Goal: Task Accomplishment & Management: Complete application form

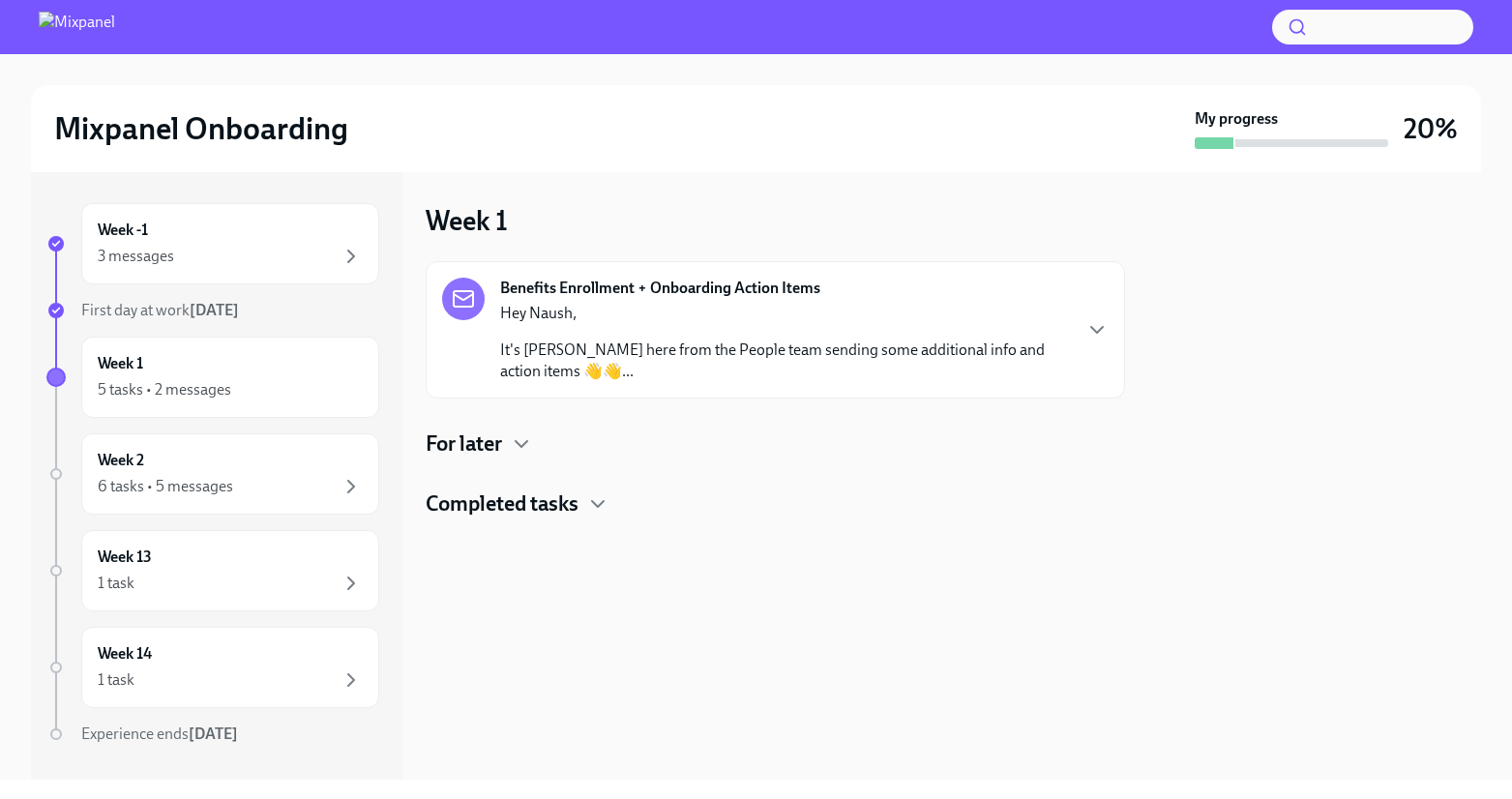
scroll to position [42, 0]
click at [504, 436] on div "For later" at bounding box center [775, 444] width 699 height 29
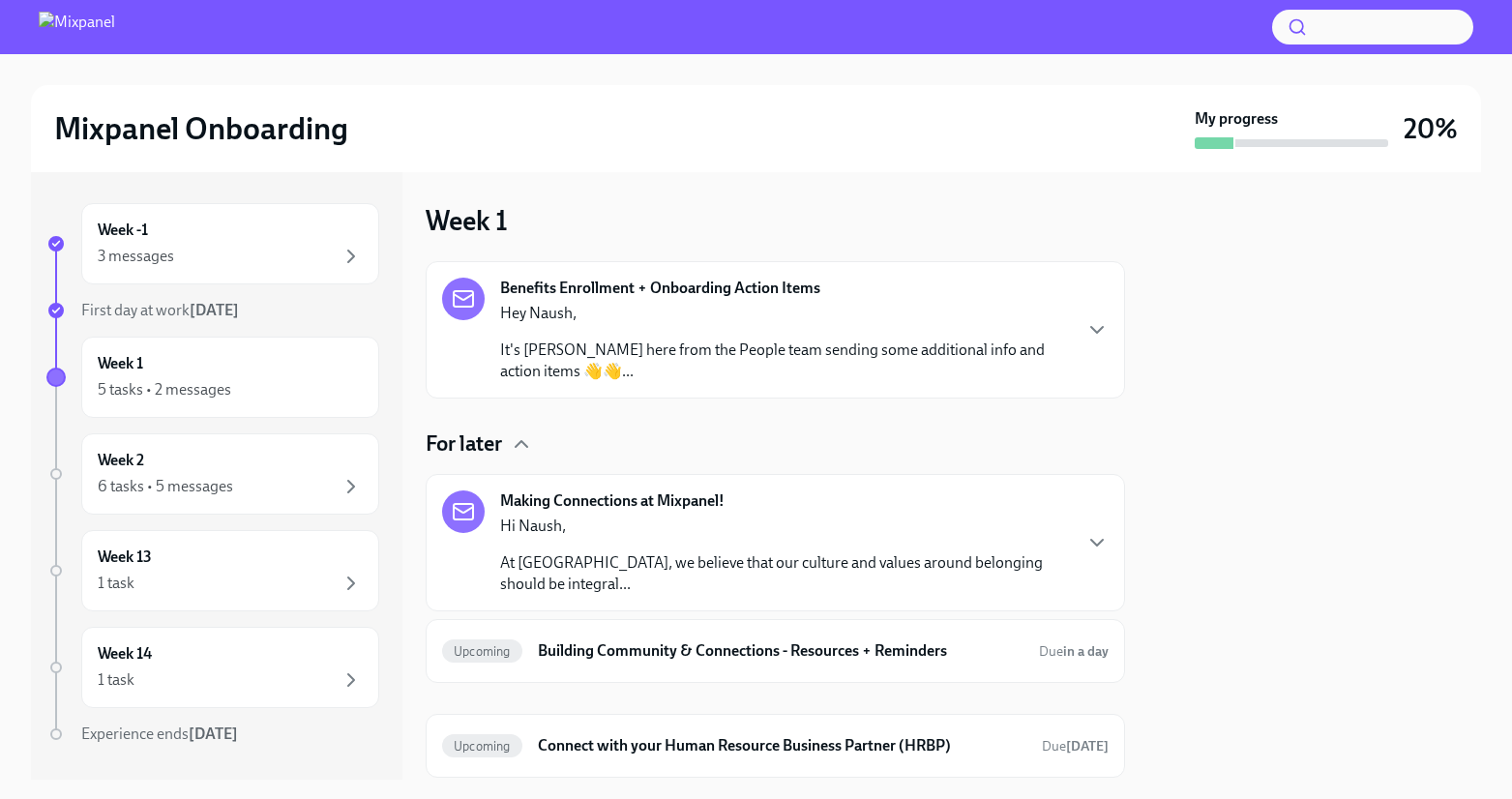
click at [666, 343] on p "It's [PERSON_NAME] here from the People team sending some additional info and a…" at bounding box center [784, 360] width 570 height 42
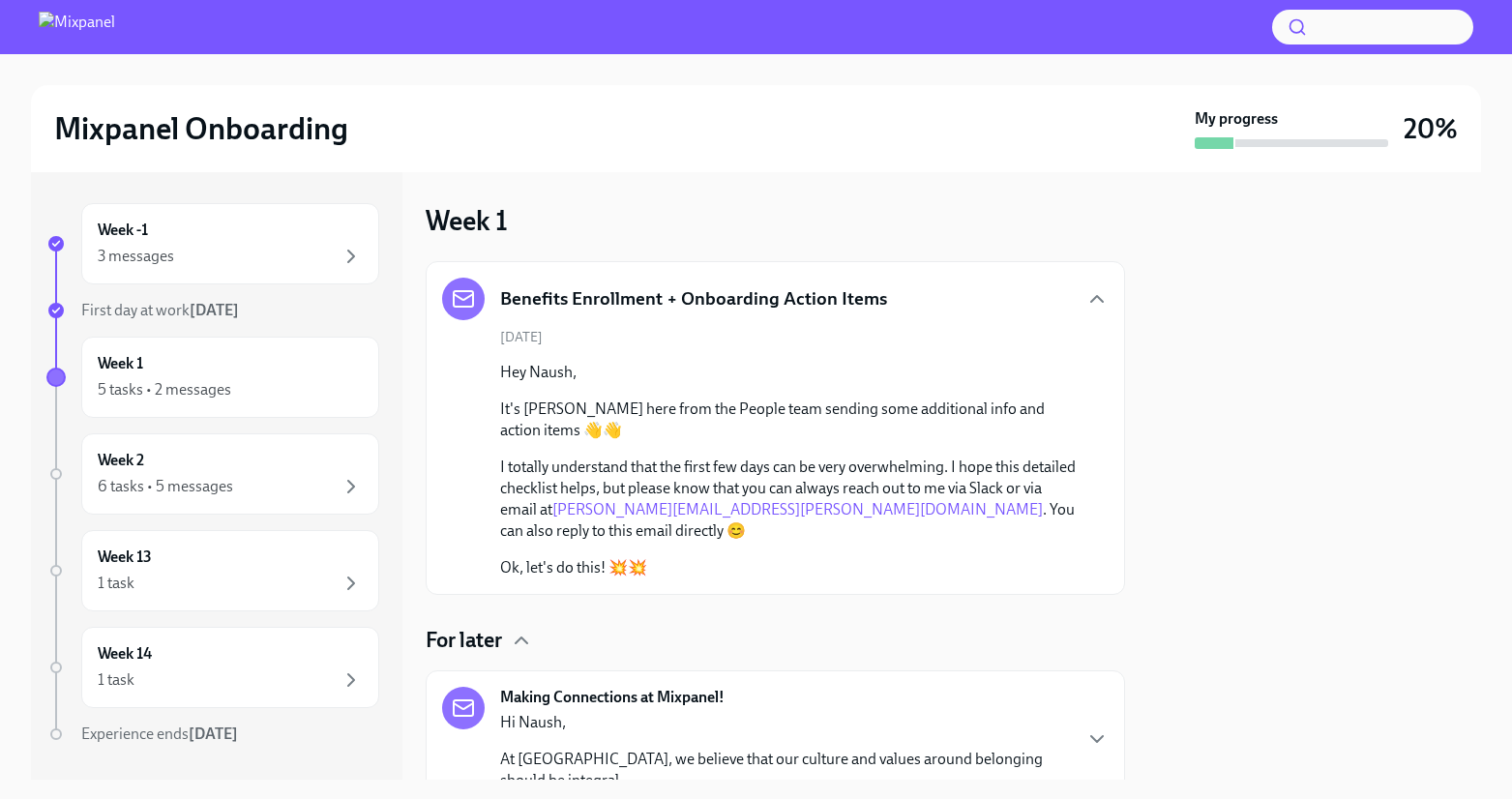
click at [667, 286] on h5 "Benefits Enrollment + Onboarding Action Items" at bounding box center [693, 299] width 387 height 25
click at [1099, 299] on icon "button" at bounding box center [1097, 299] width 24 height 24
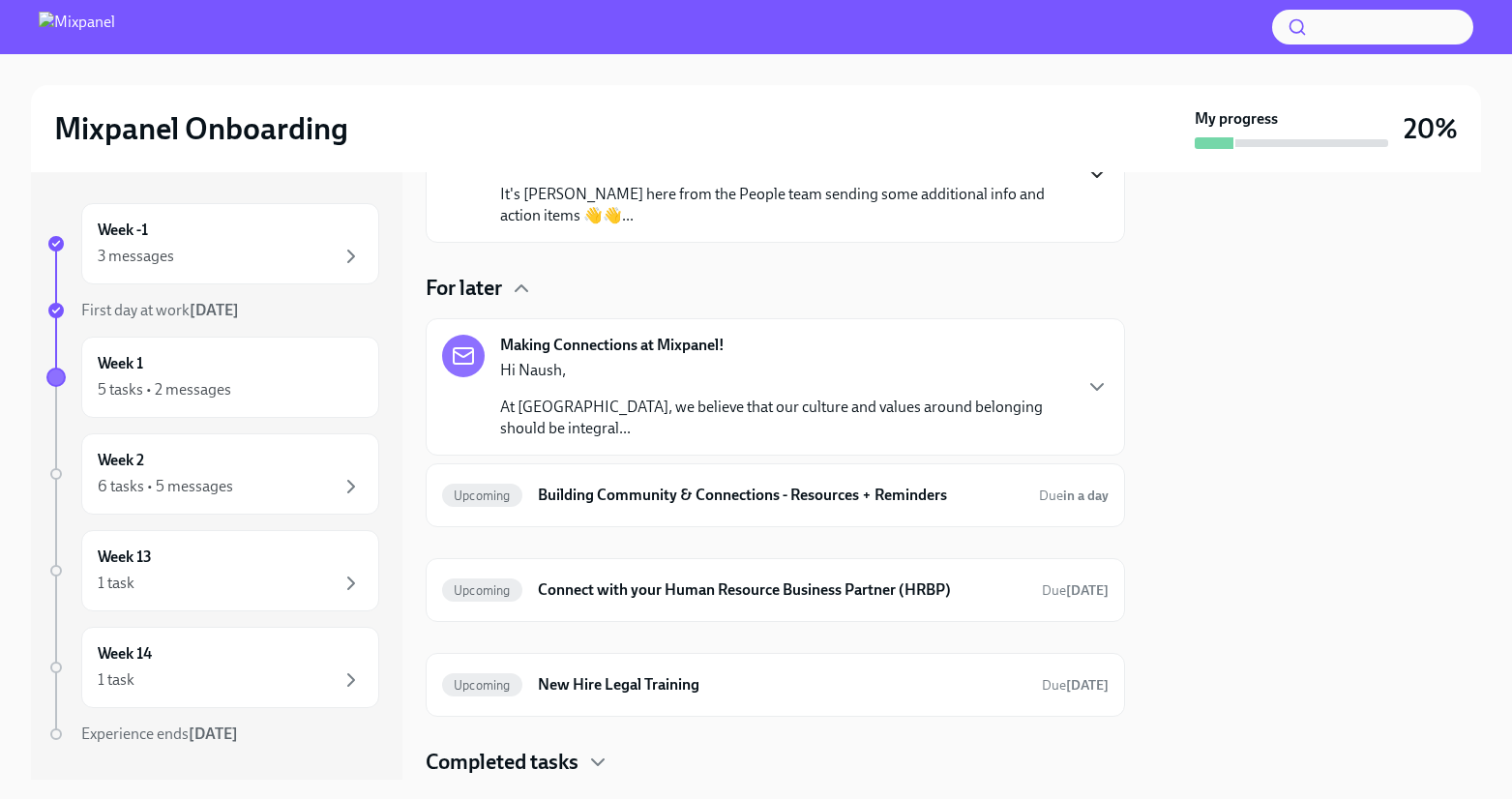
scroll to position [196, 0]
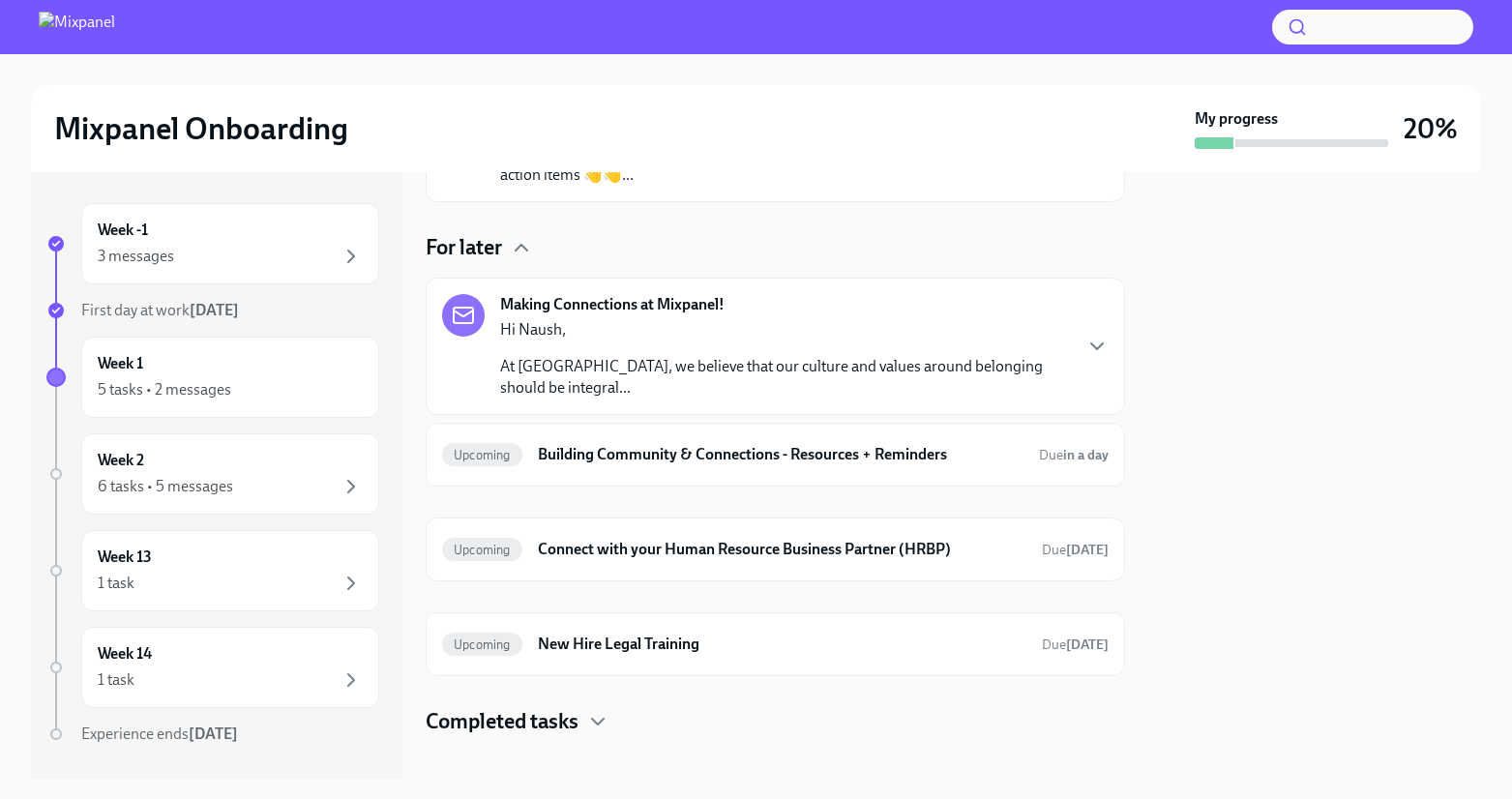
click at [705, 350] on div "Hi Naush, At Mixpanel, we believe that our culture and values around belonging …" at bounding box center [784, 359] width 570 height 79
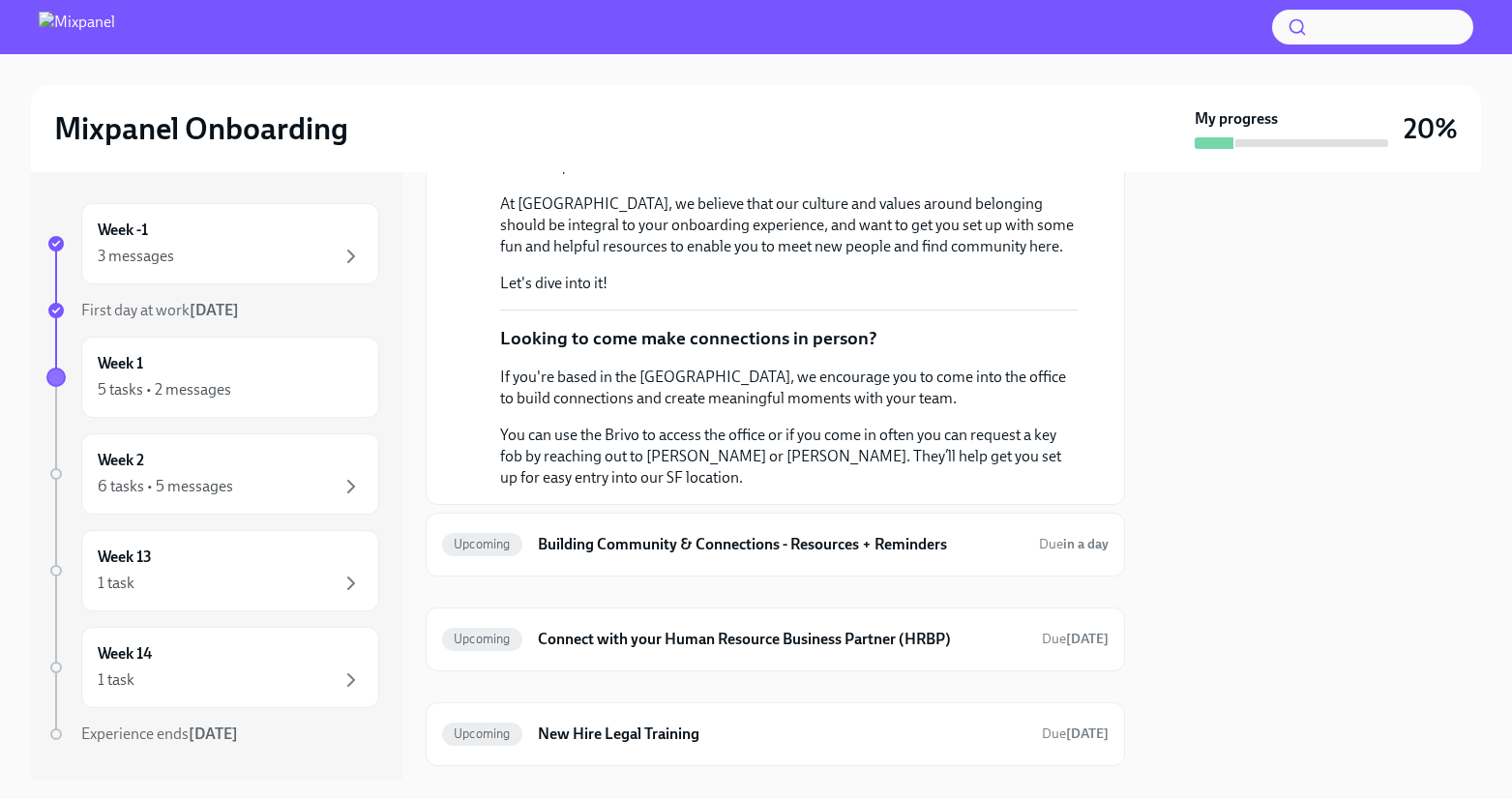
scroll to position [423, 0]
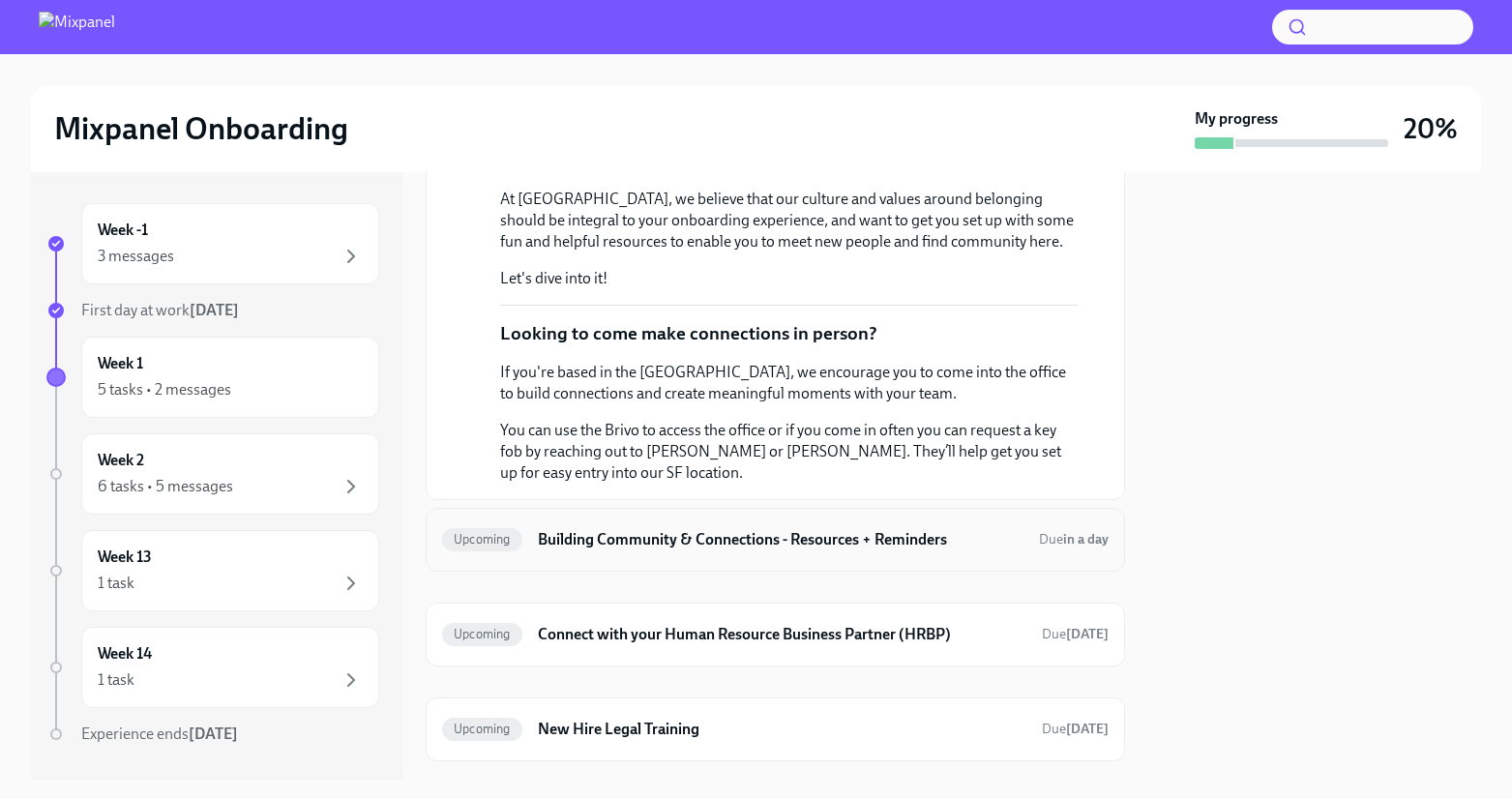
click at [726, 553] on div "Upcoming Building Community & Connections - Resources + Reminders Due in a day" at bounding box center [776, 540] width 667 height 31
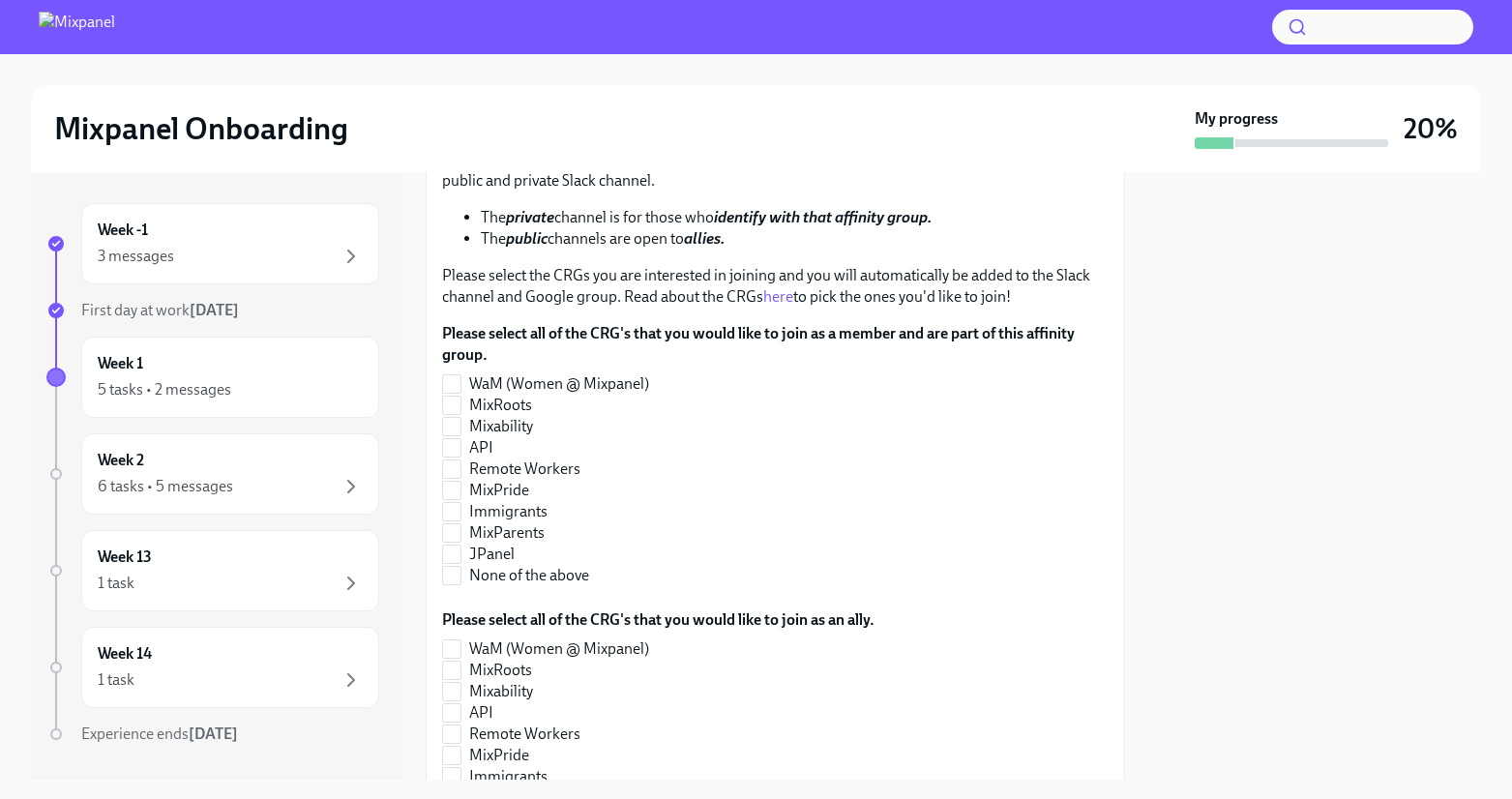
scroll to position [400, 0]
click at [786, 294] on link "here" at bounding box center [779, 294] width 30 height 19
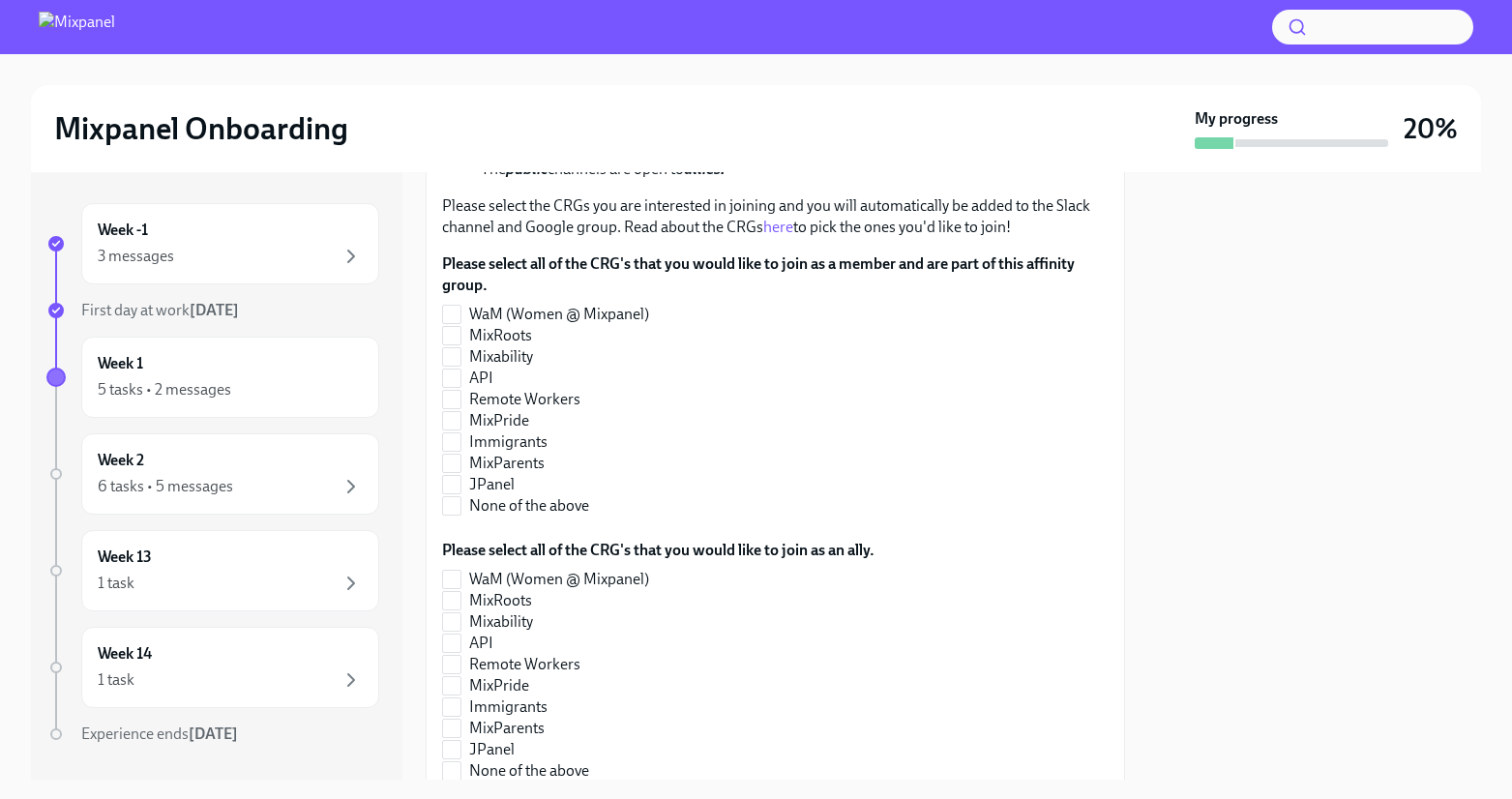
scroll to position [470, 0]
click at [457, 501] on input "None of the above" at bounding box center [452, 504] width 18 height 18
checkbox input "true"
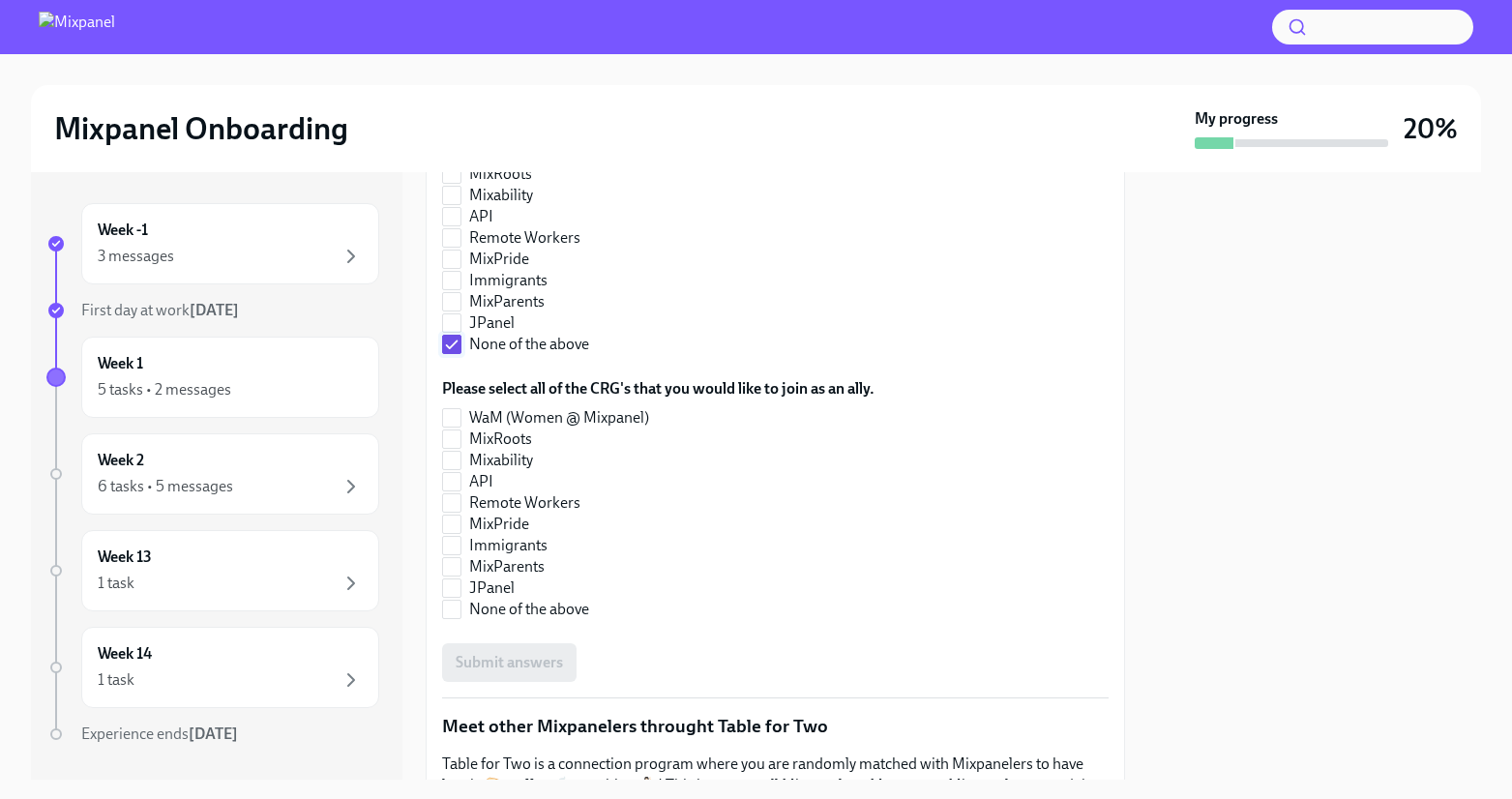
scroll to position [626, 0]
click at [516, 604] on span "None of the above" at bounding box center [529, 612] width 120 height 22
click at [461, 604] on input "None of the above" at bounding box center [452, 612] width 18 height 18
checkbox input "true"
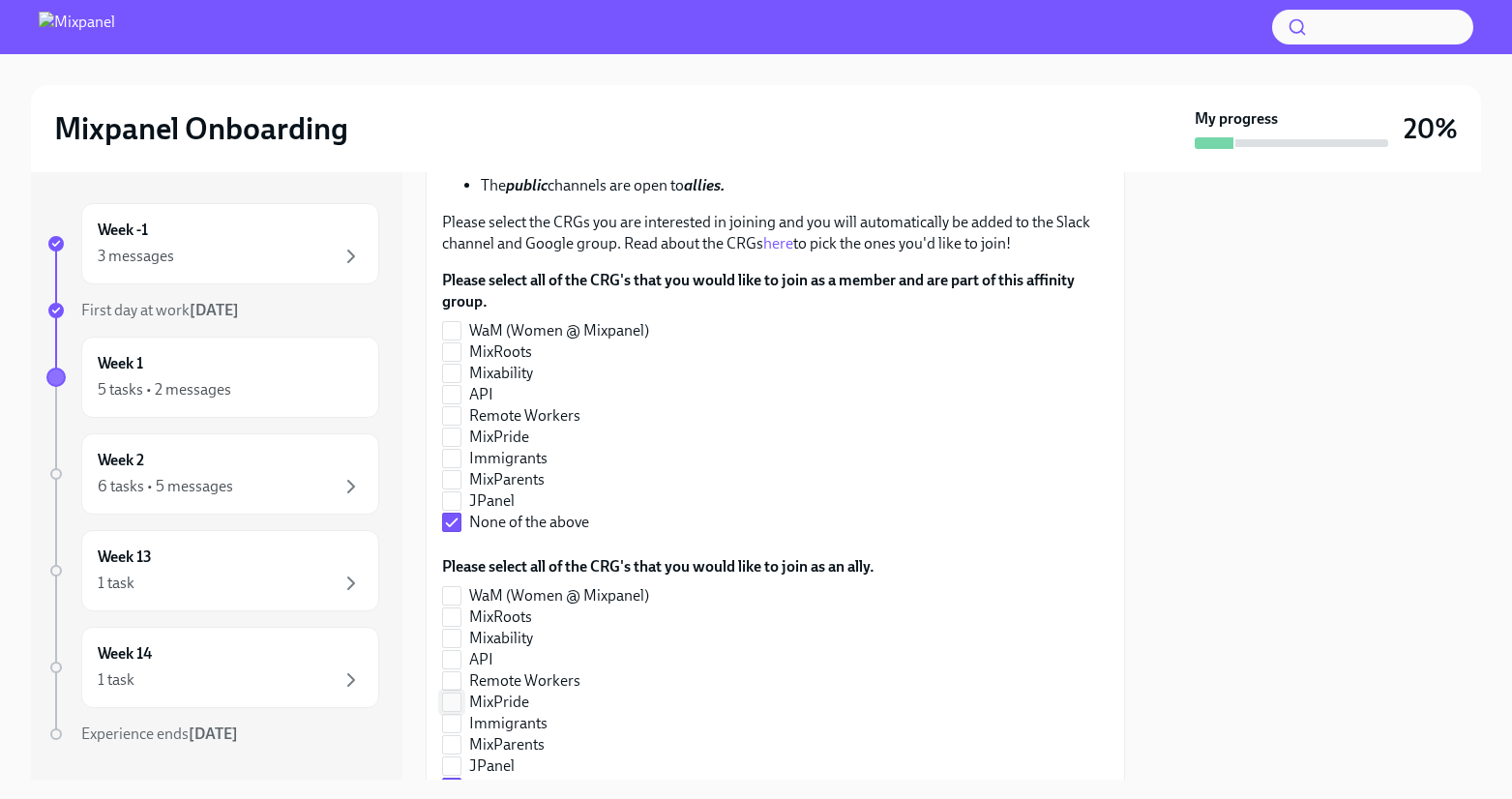
scroll to position [493, 0]
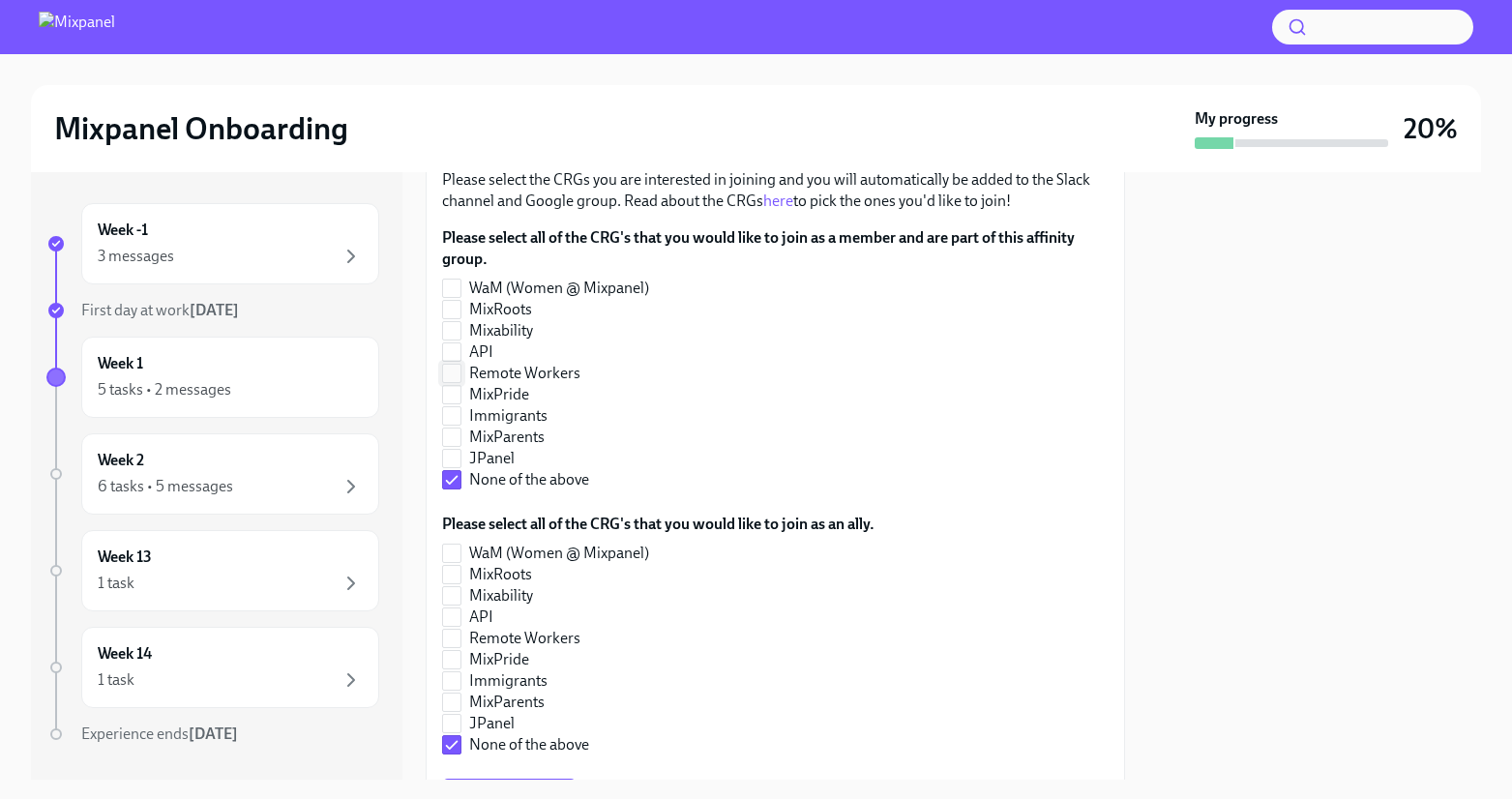
click at [497, 375] on span "Remote Workers" at bounding box center [525, 374] width 111 height 22
click at [461, 375] on input "Remote Workers" at bounding box center [452, 374] width 18 height 18
checkbox input "true"
click at [494, 412] on span "Immigrants" at bounding box center [509, 416] width 78 height 22
click at [461, 412] on input "Immigrants" at bounding box center [452, 416] width 18 height 18
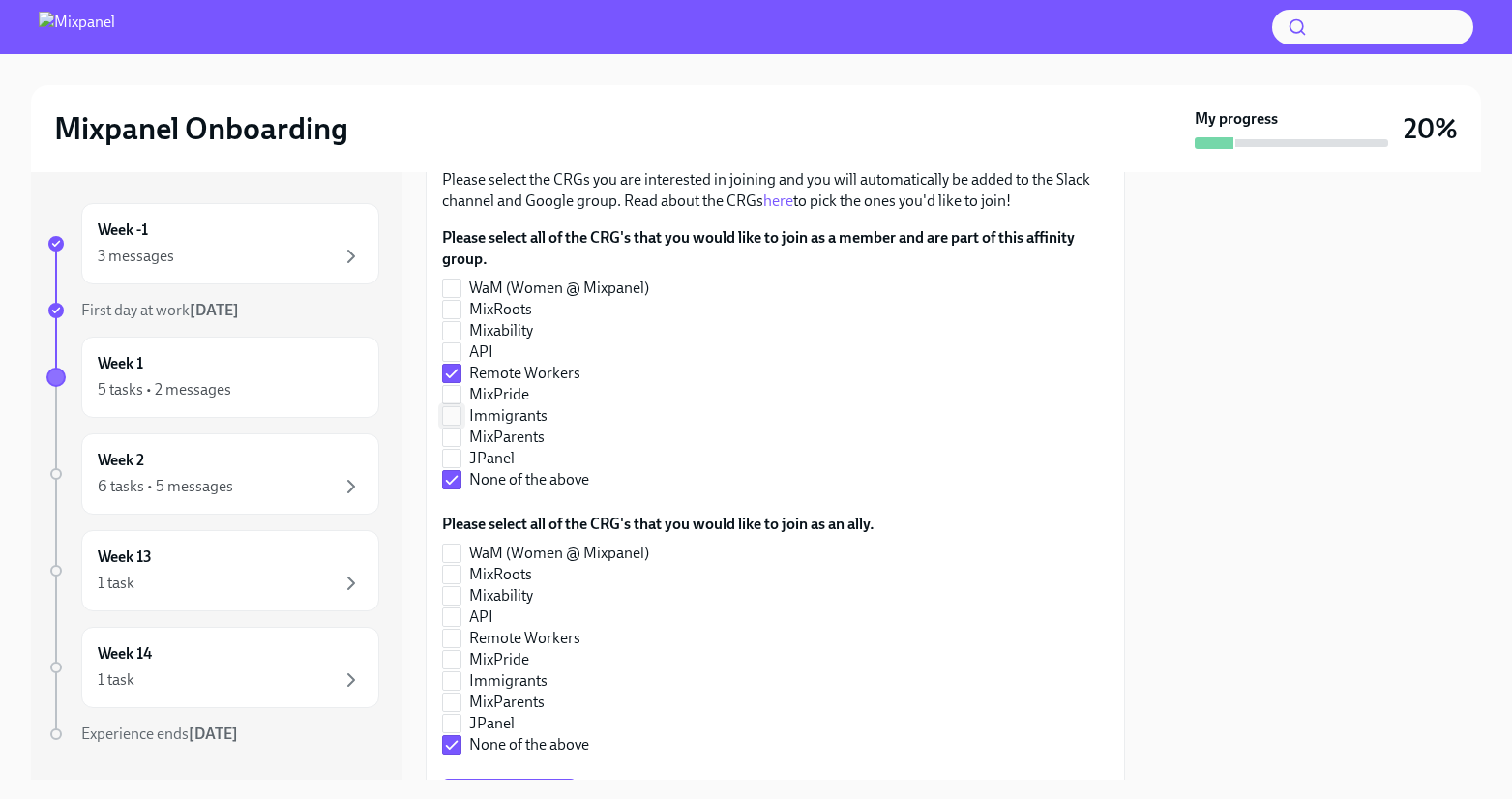
checkbox input "true"
click at [486, 479] on span "None of the above" at bounding box center [529, 480] width 120 height 22
click at [461, 479] on input "None of the above" at bounding box center [452, 480] width 18 height 18
checkbox input "false"
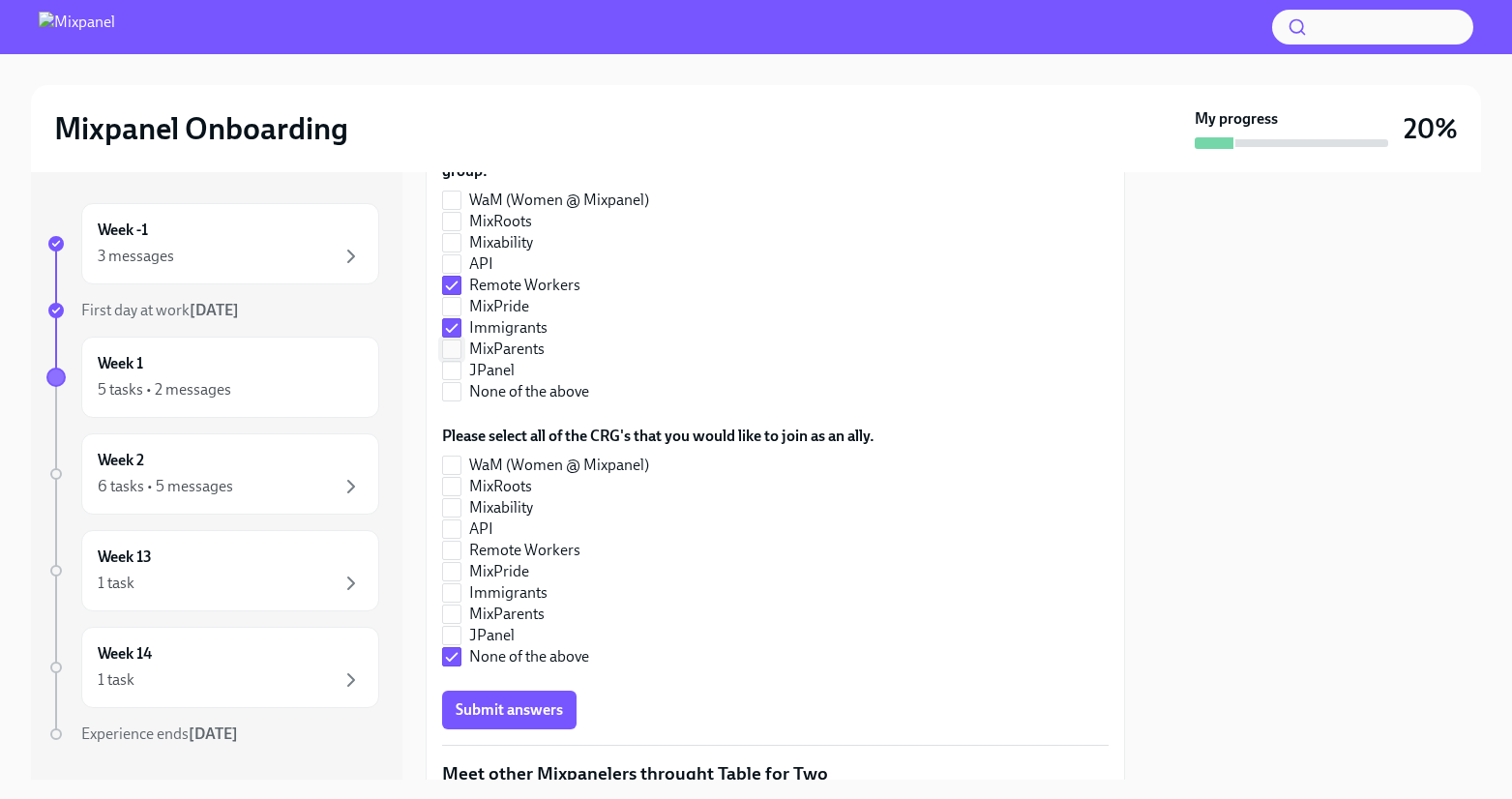
scroll to position [596, 0]
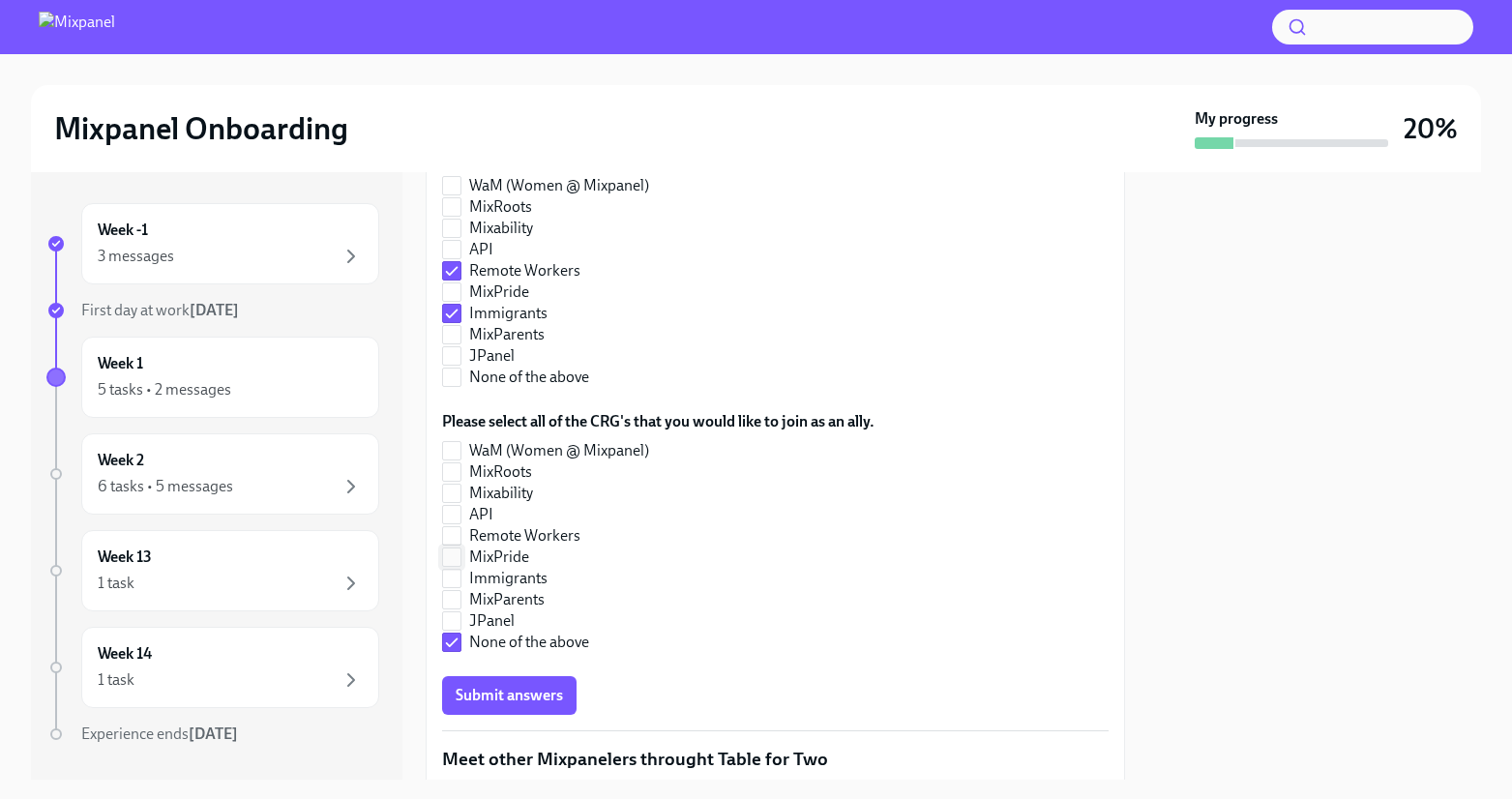
click at [504, 555] on span "MixPride" at bounding box center [499, 558] width 60 height 22
click at [461, 555] on input "MixPride" at bounding box center [452, 557] width 18 height 18
checkbox input "true"
click at [458, 643] on input "None of the above" at bounding box center [452, 642] width 18 height 18
checkbox input "false"
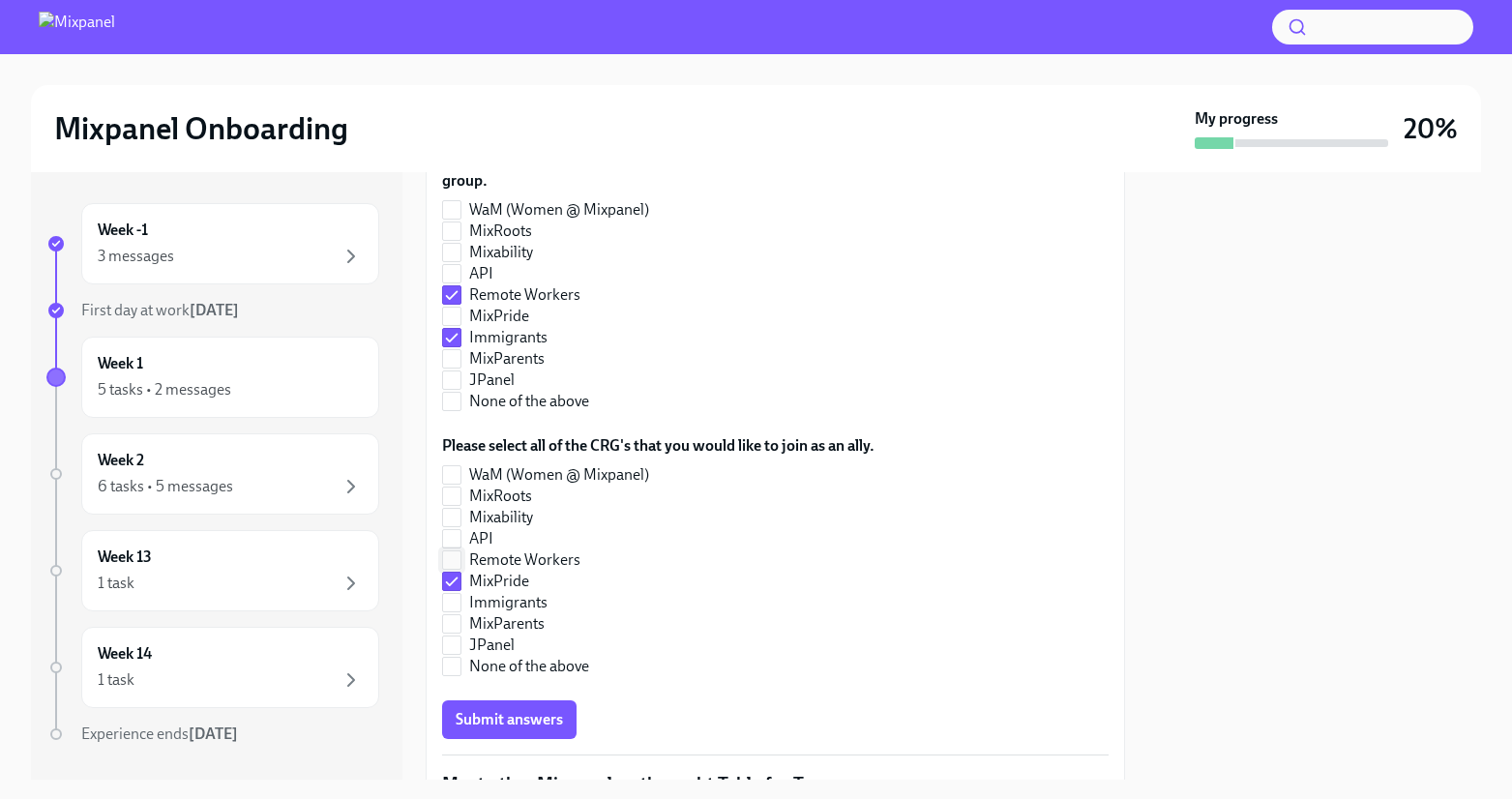
scroll to position [574, 0]
click at [490, 535] on span "API" at bounding box center [481, 536] width 25 height 22
click at [461, 535] on input "API" at bounding box center [452, 536] width 18 height 18
checkbox input "true"
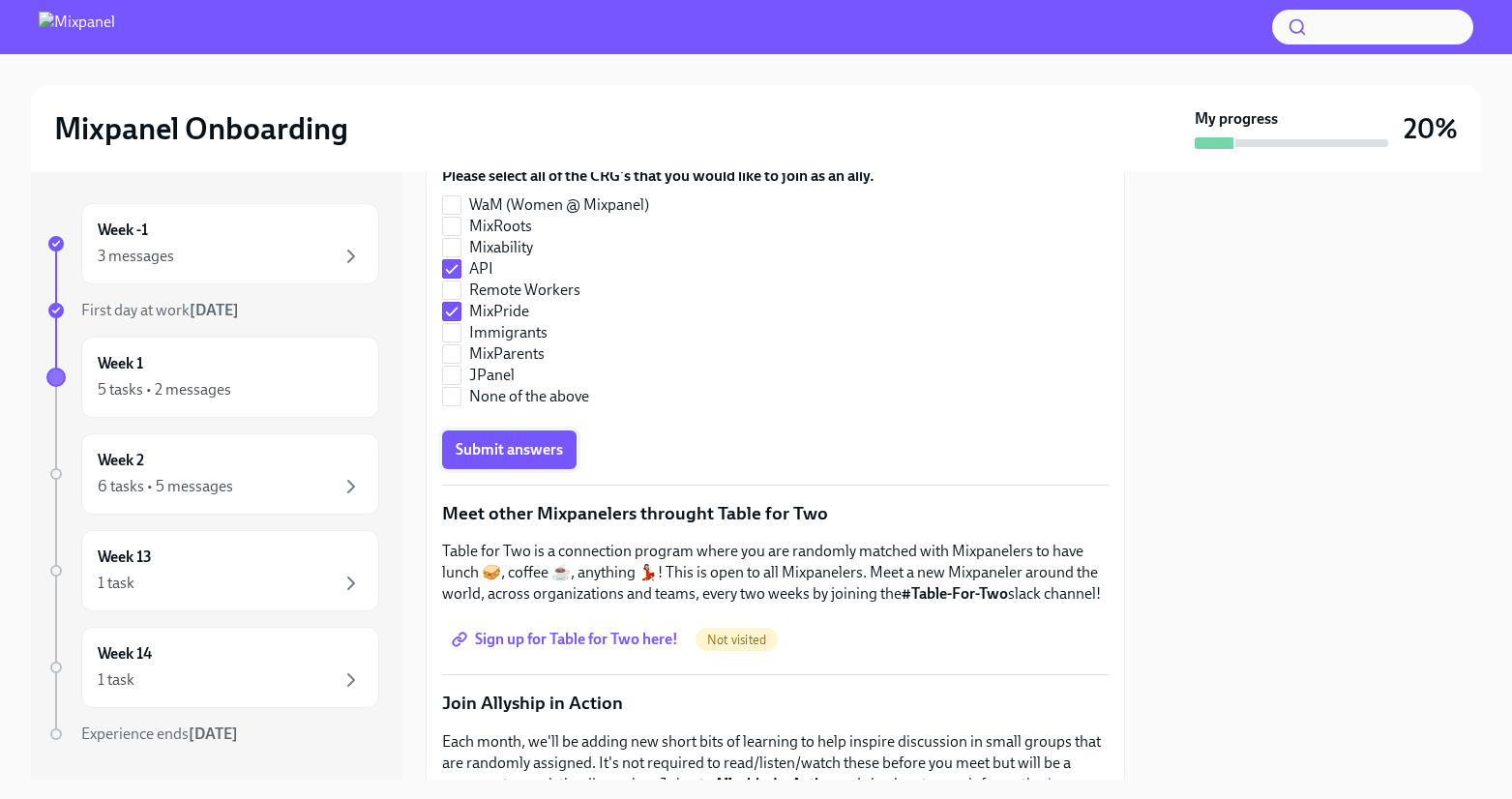
scroll to position [844, 0]
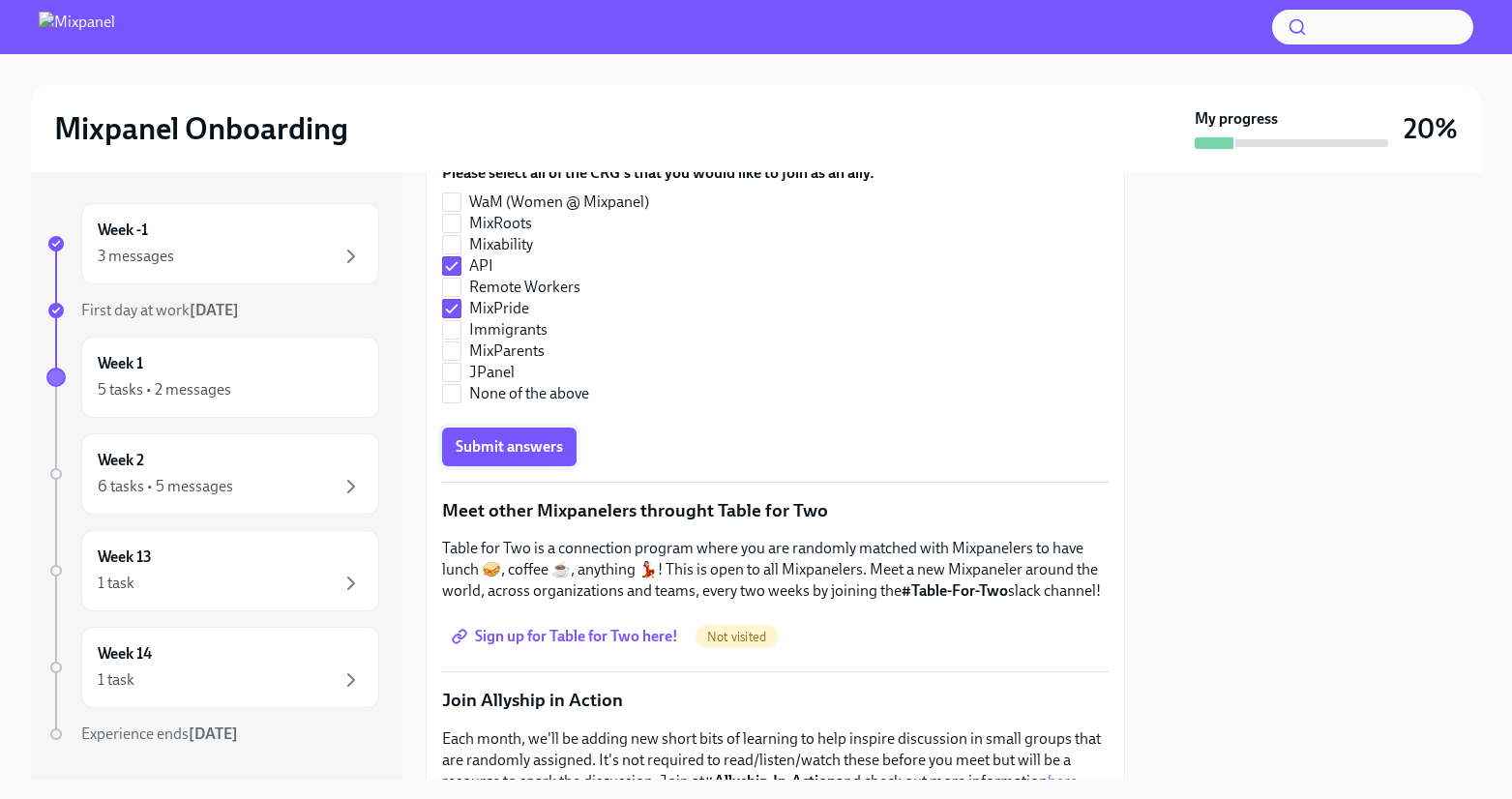
click at [547, 443] on span "Submit answers" at bounding box center [510, 447] width 108 height 20
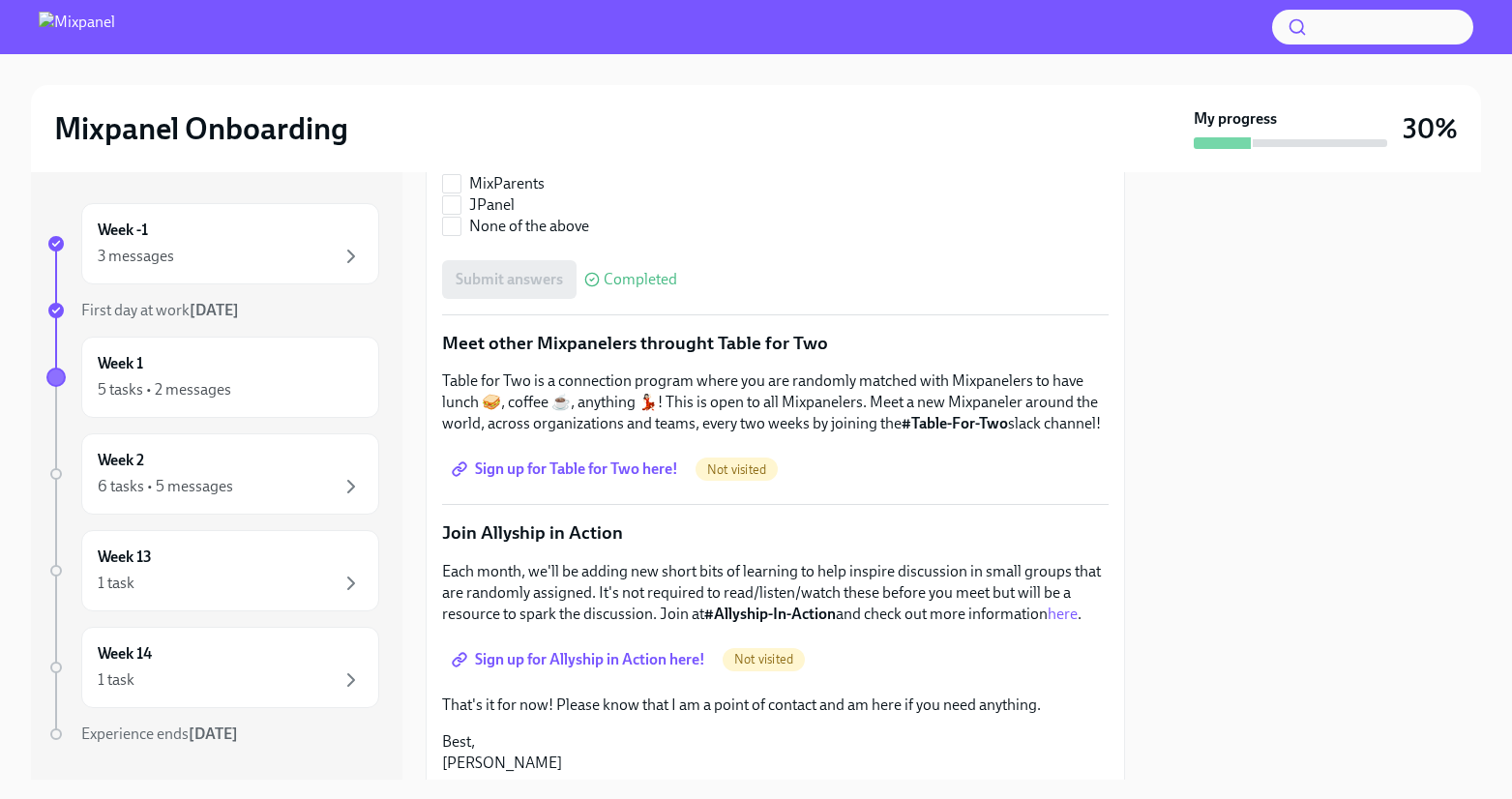
scroll to position [1016, 0]
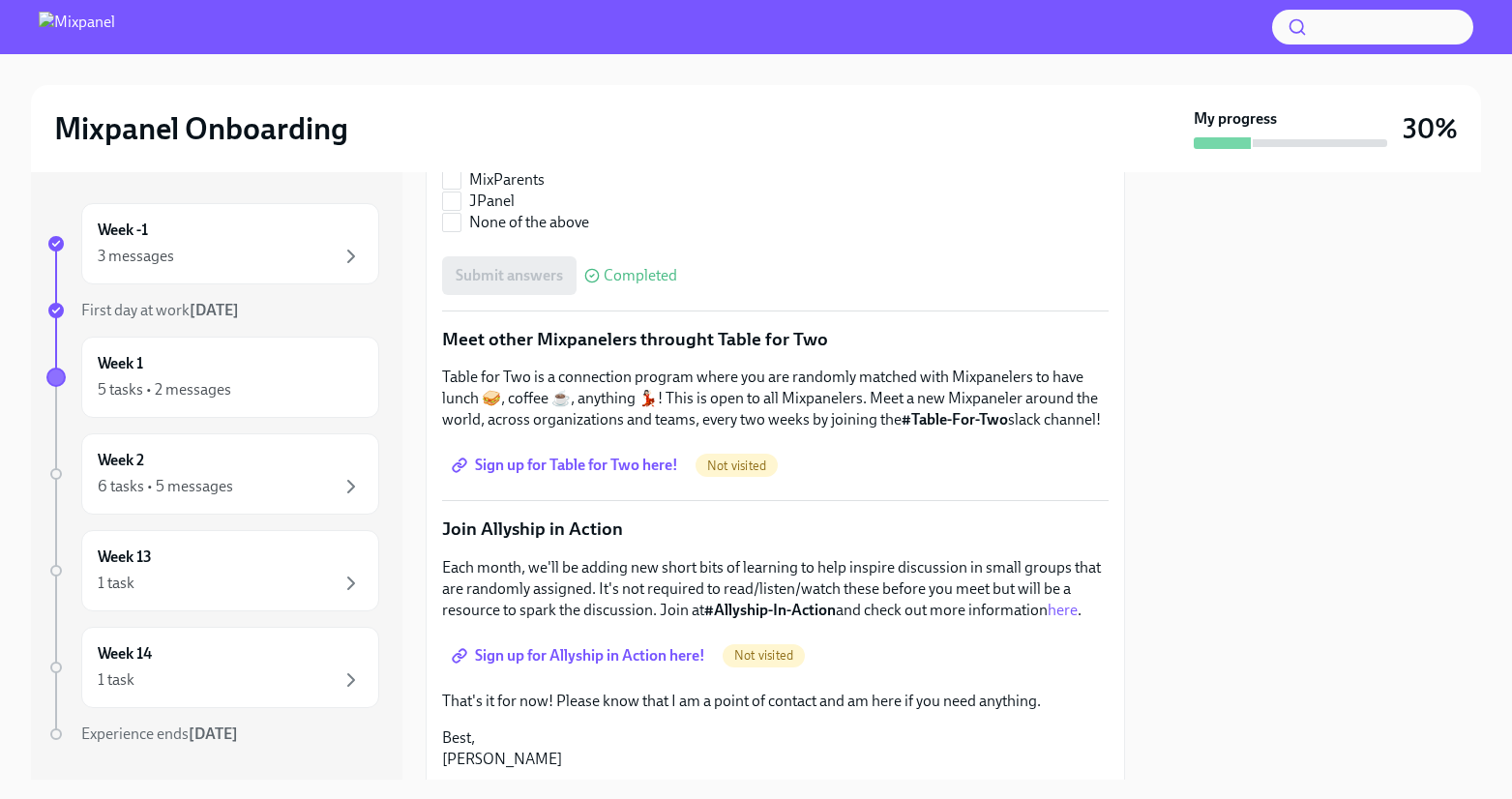
click at [606, 464] on span "Sign up for Table for Two here!" at bounding box center [567, 466] width 223 height 20
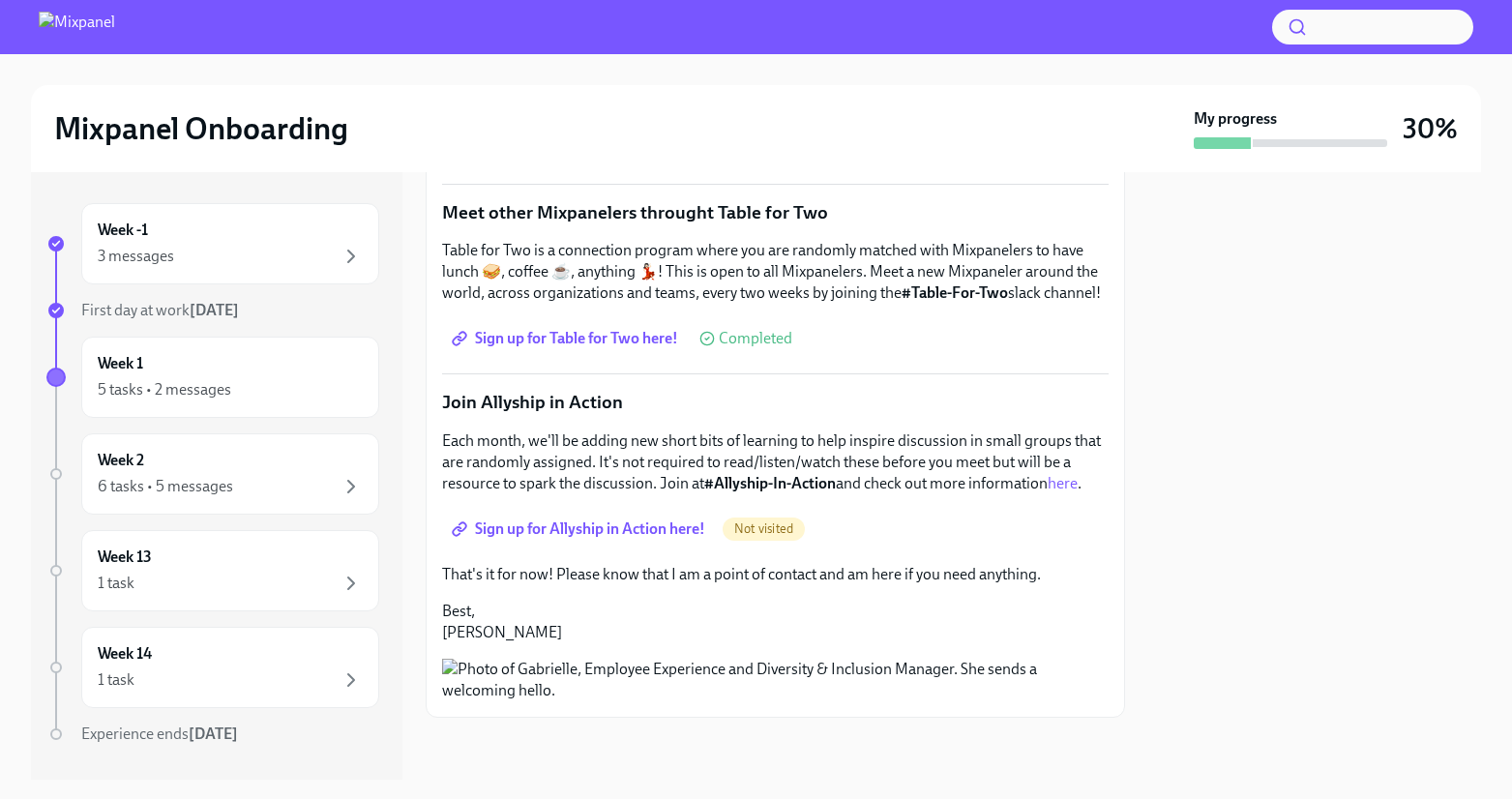
scroll to position [1274, 0]
click at [621, 520] on span "Sign up for Allyship in Action here!" at bounding box center [580, 529] width 250 height 20
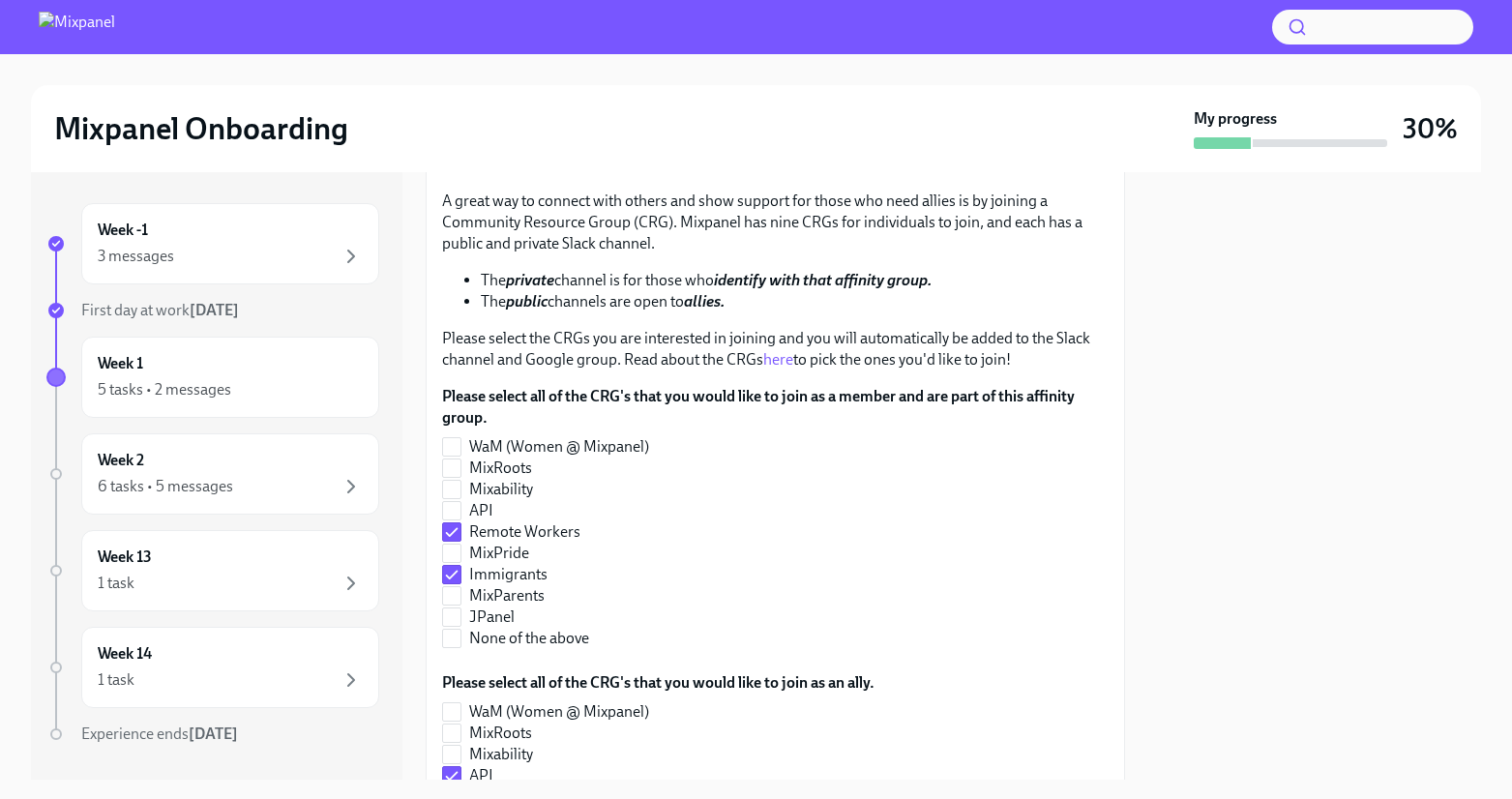
scroll to position [0, 0]
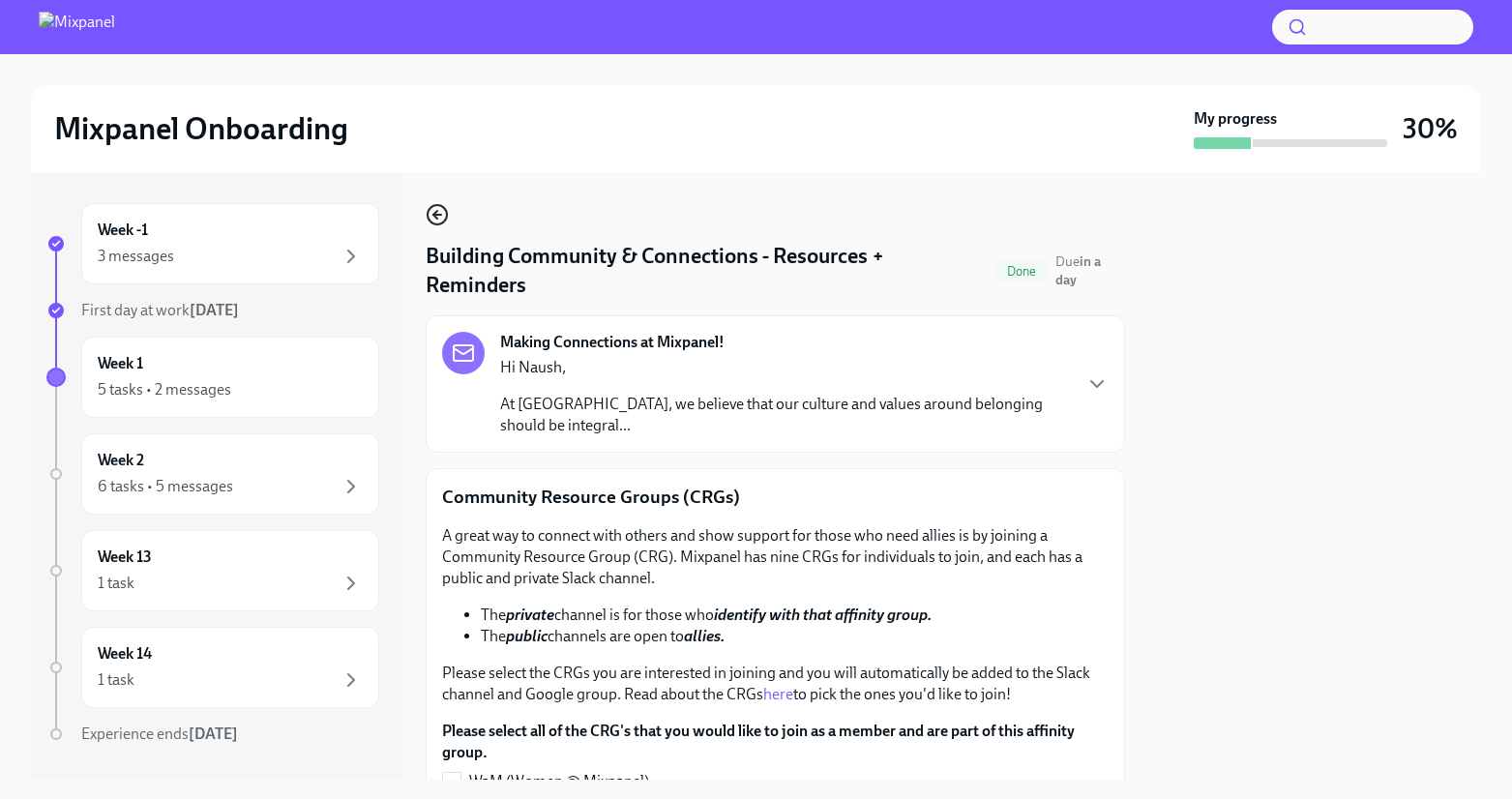
click at [434, 204] on icon "button" at bounding box center [437, 215] width 24 height 24
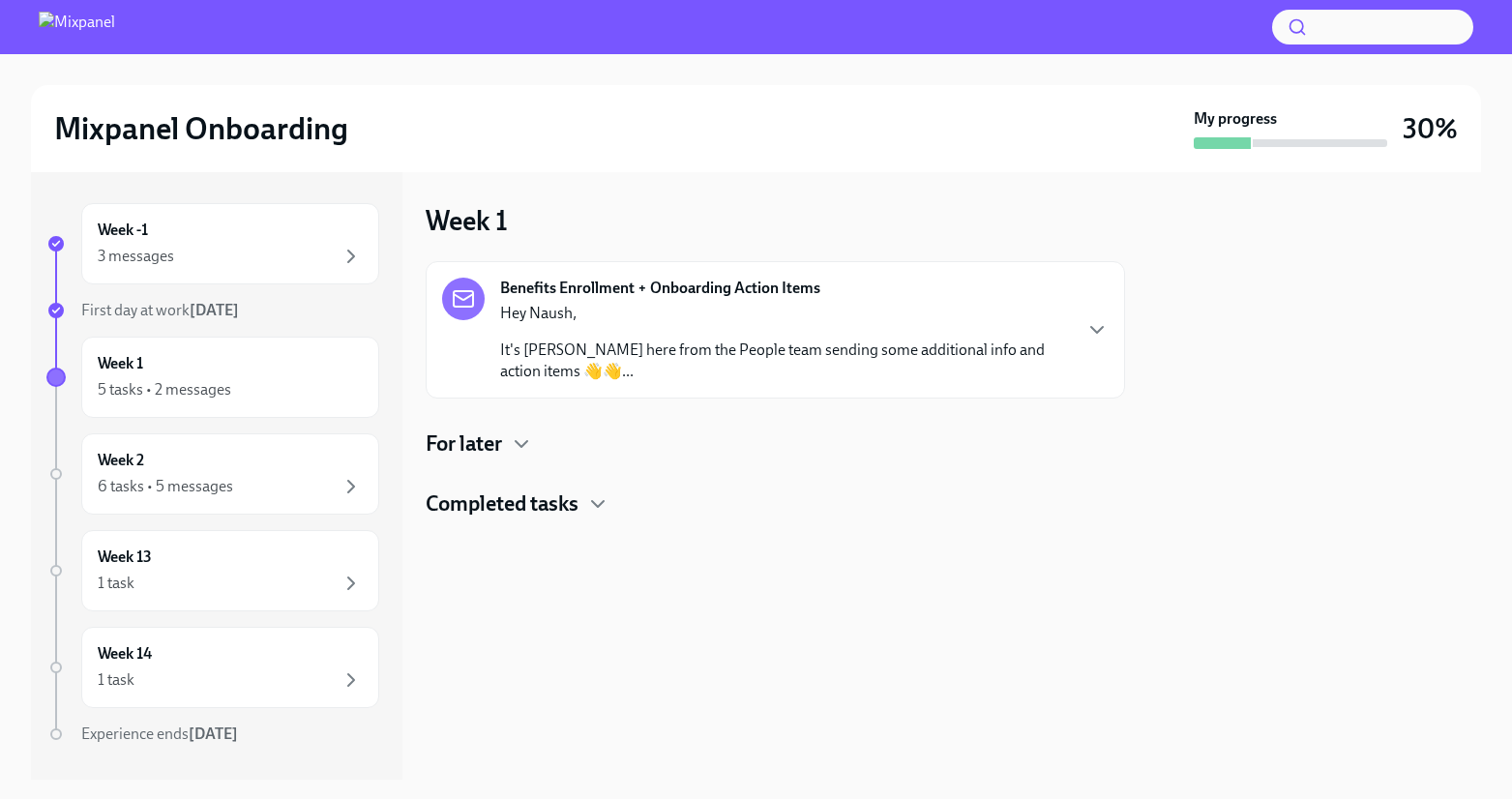
click at [505, 453] on div "For later" at bounding box center [775, 444] width 699 height 29
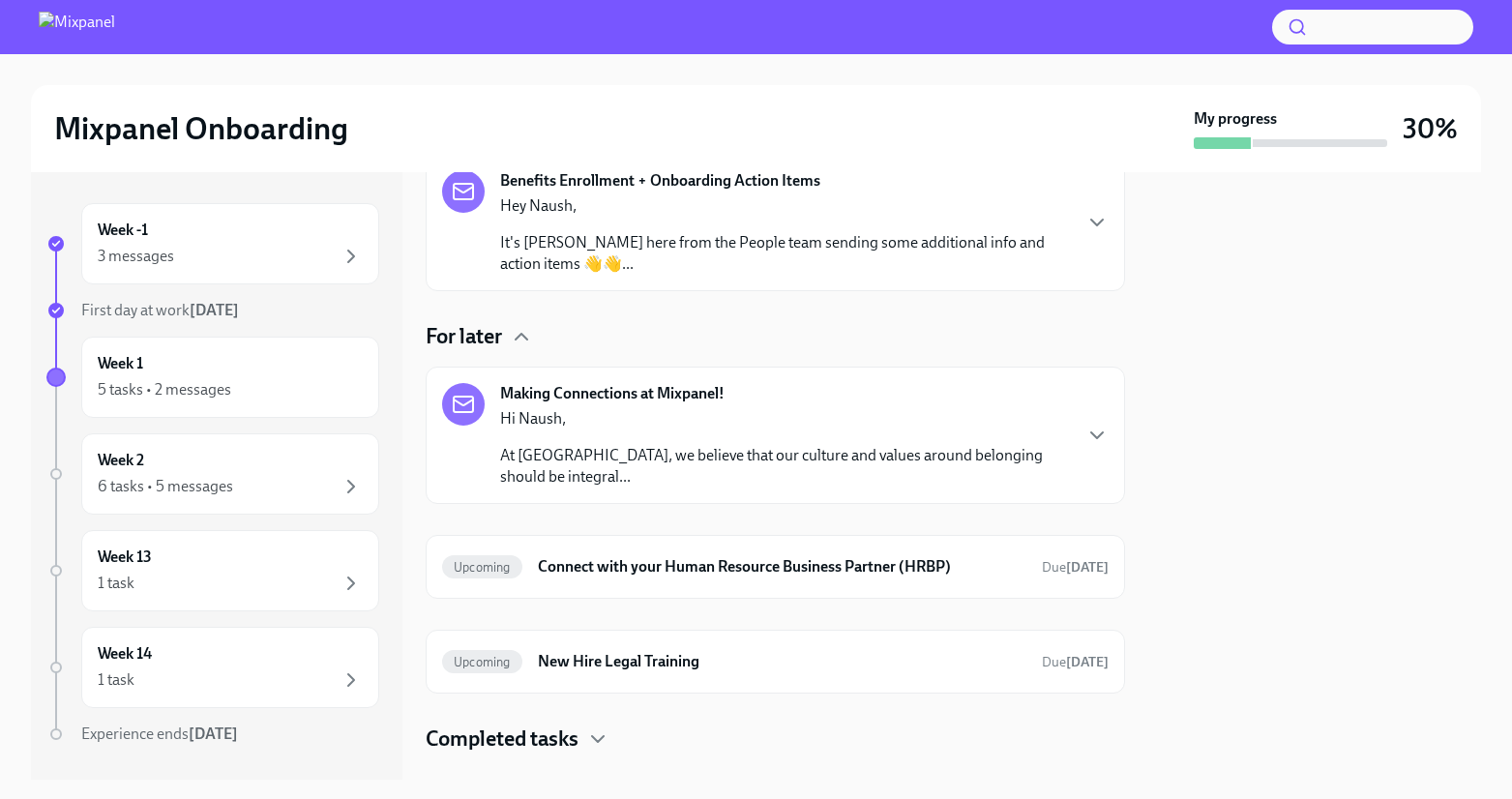
scroll to position [143, 0]
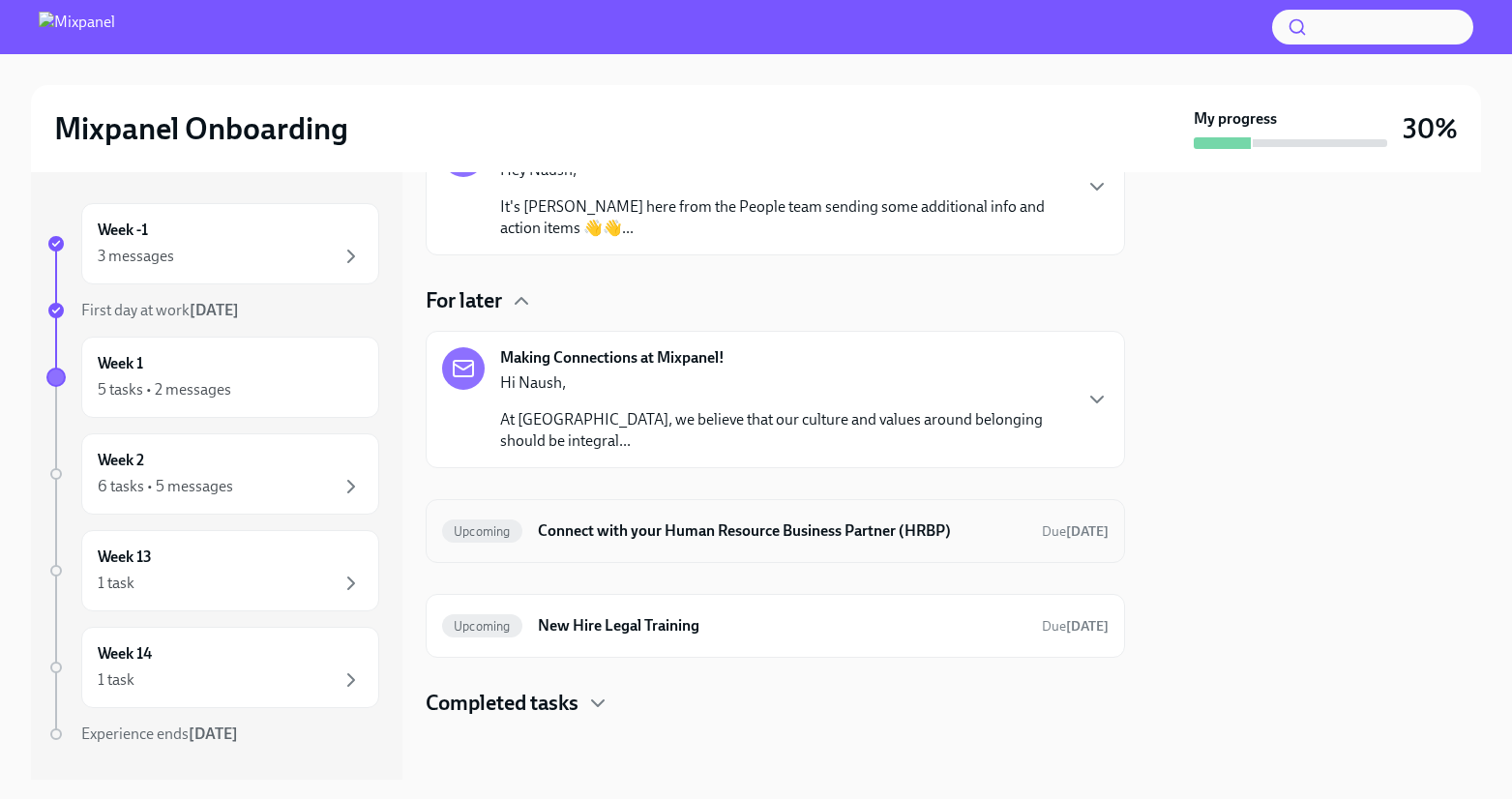
click at [656, 521] on h6 "Connect with your Human Resource Business Partner (HRBP)" at bounding box center [782, 531] width 488 height 22
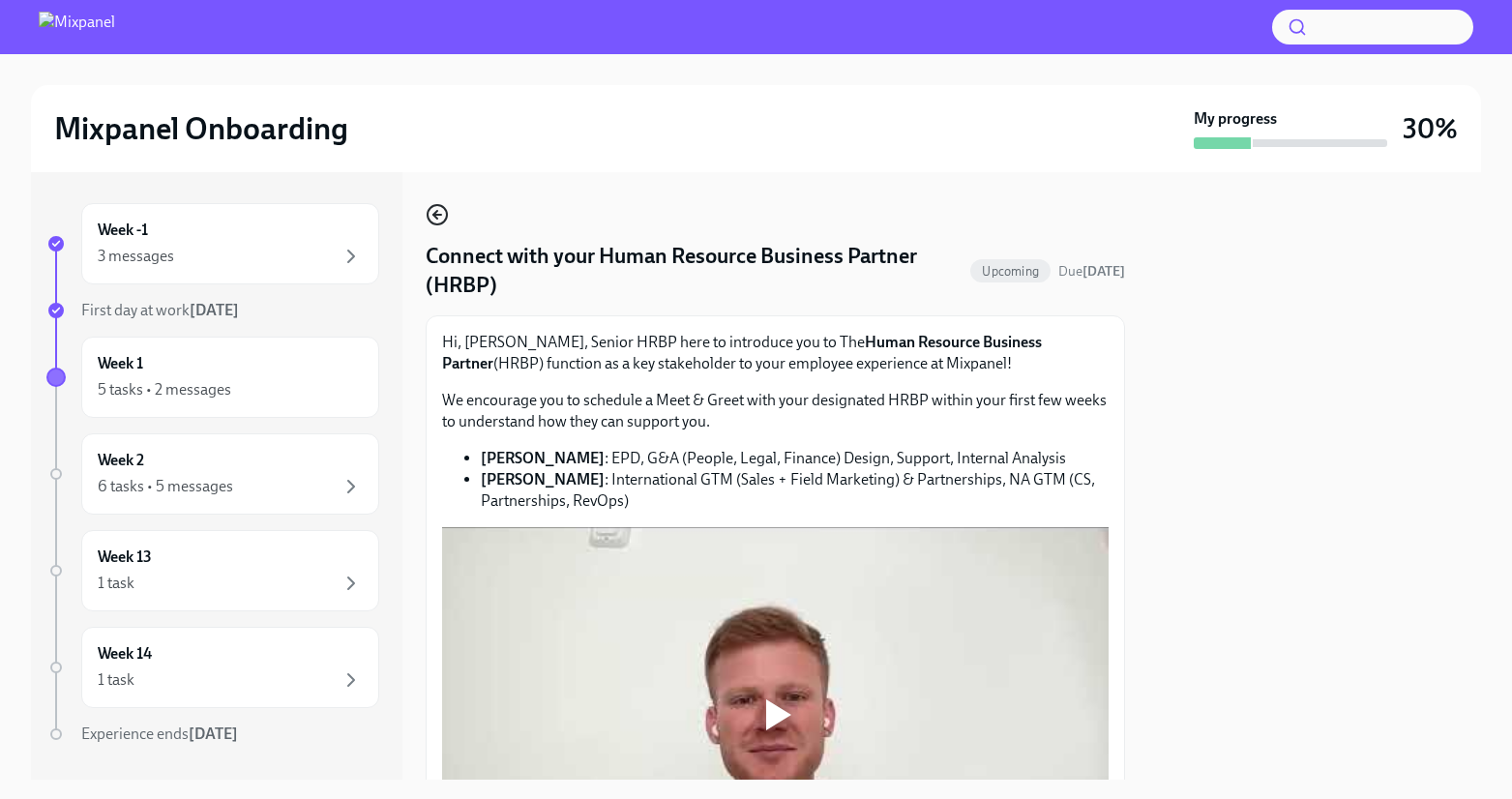
click at [440, 215] on icon "button" at bounding box center [437, 215] width 8 height 0
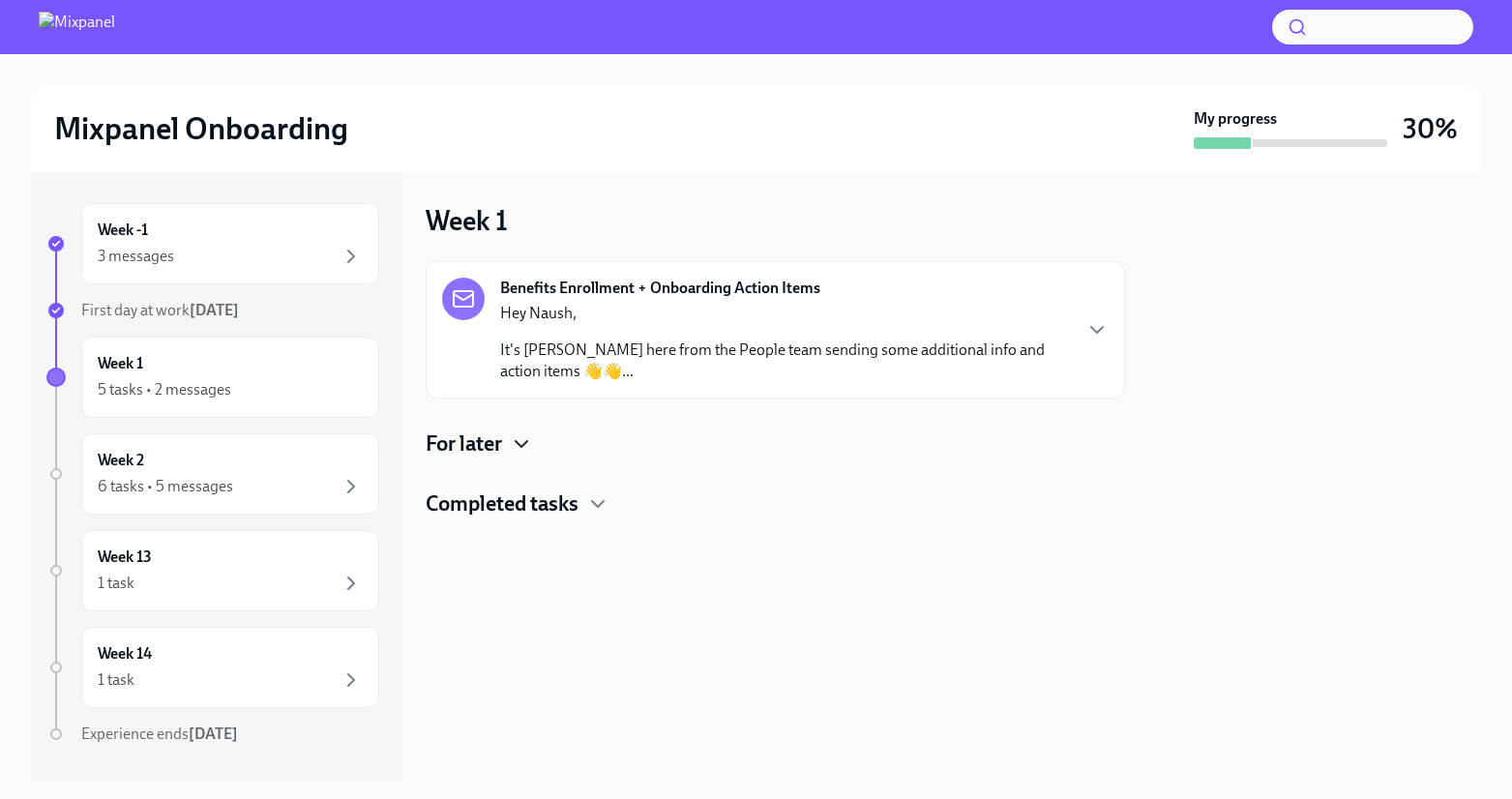
click at [517, 446] on icon "button" at bounding box center [522, 444] width 24 height 24
